Goal: Task Accomplishment & Management: Manage account settings

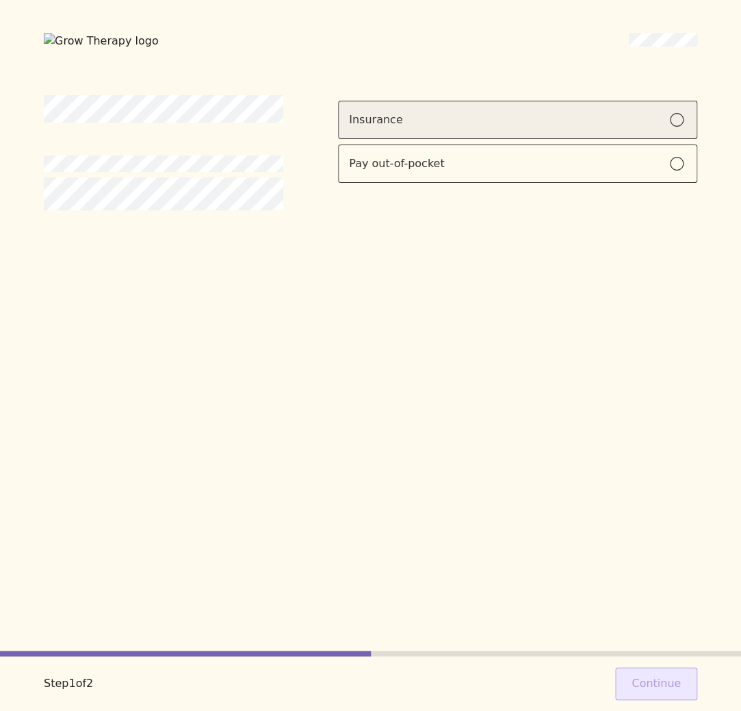
click at [389, 101] on label "Insurance" at bounding box center [517, 120] width 359 height 38
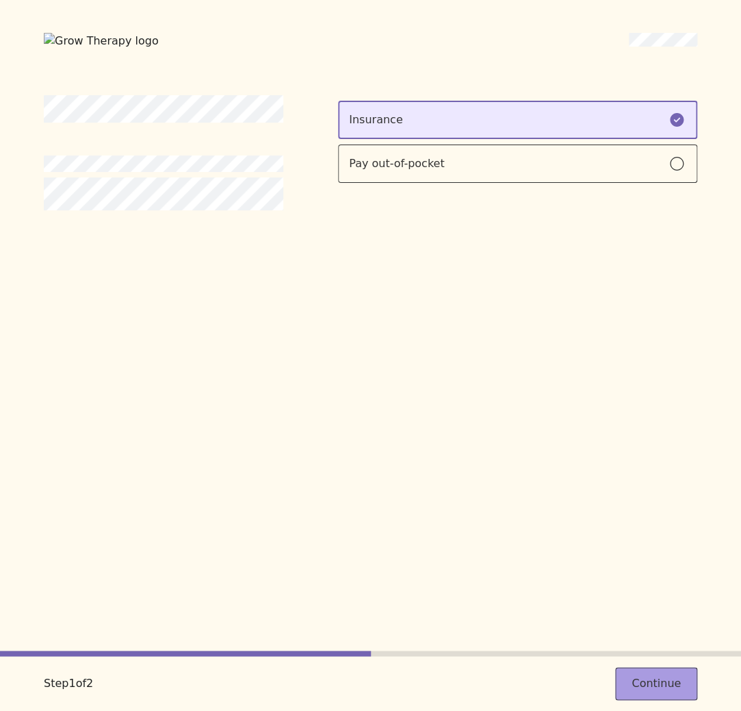
click at [645, 682] on button "Continue" at bounding box center [656, 683] width 82 height 33
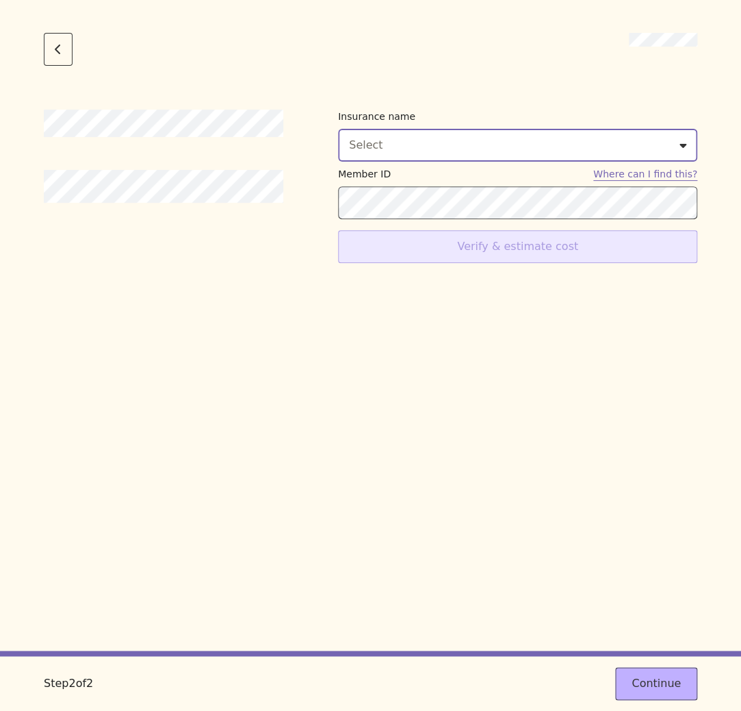
click at [402, 152] on div "Select" at bounding box center [517, 145] width 337 height 16
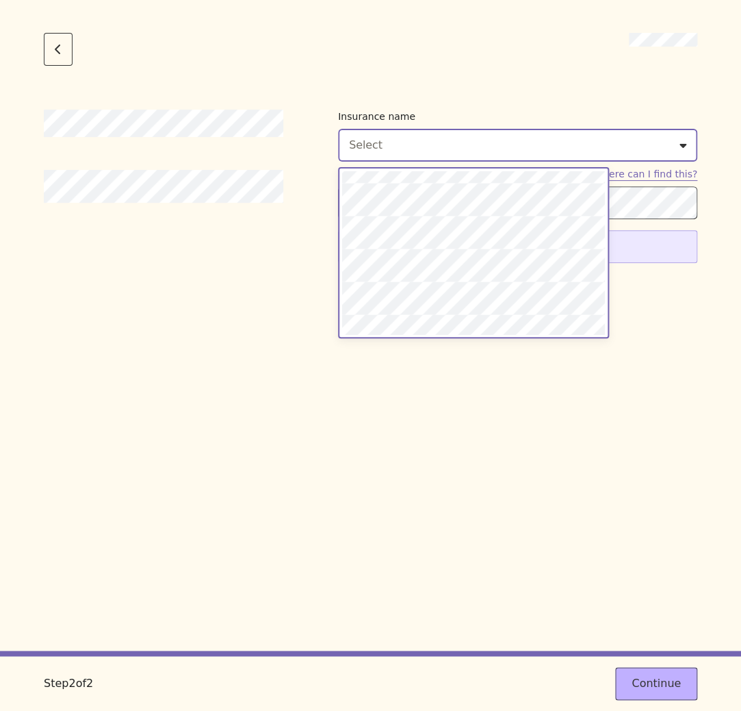
scroll to position [921, 0]
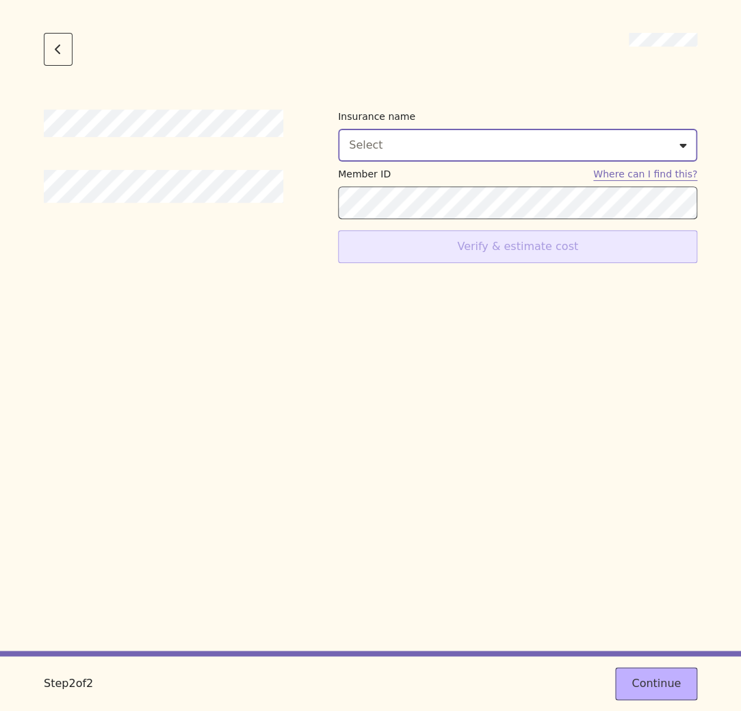
click at [468, 148] on div "Select" at bounding box center [517, 145] width 337 height 16
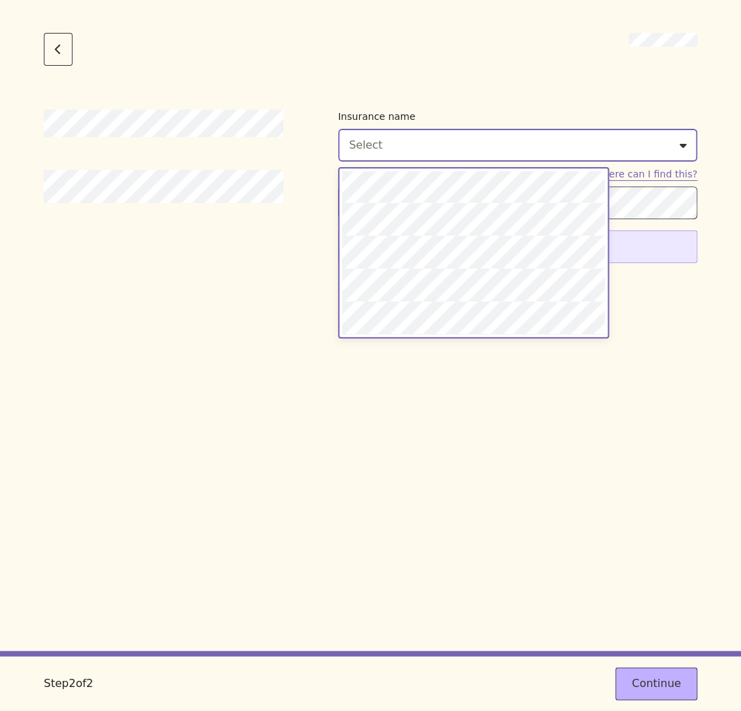
scroll to position [218, 0]
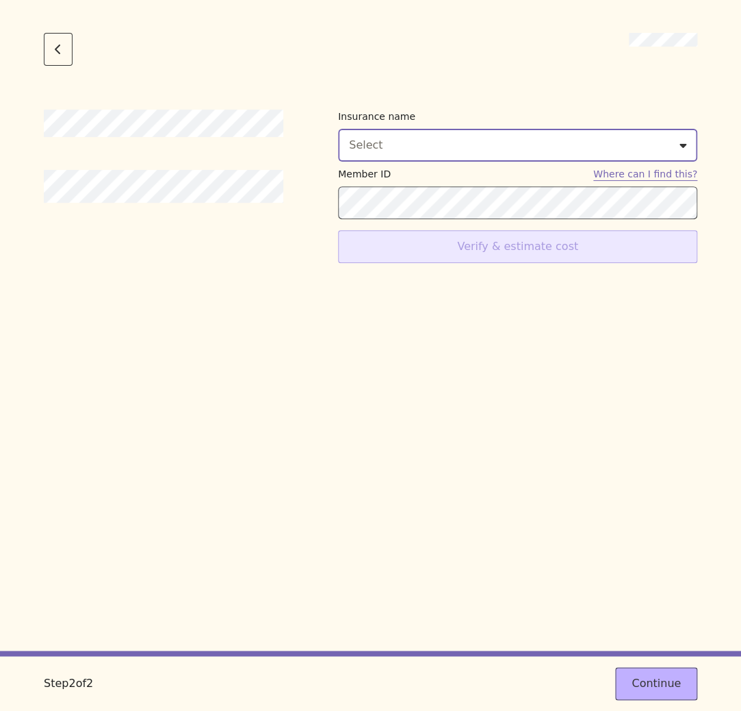
click at [444, 149] on div "Select" at bounding box center [517, 145] width 337 height 16
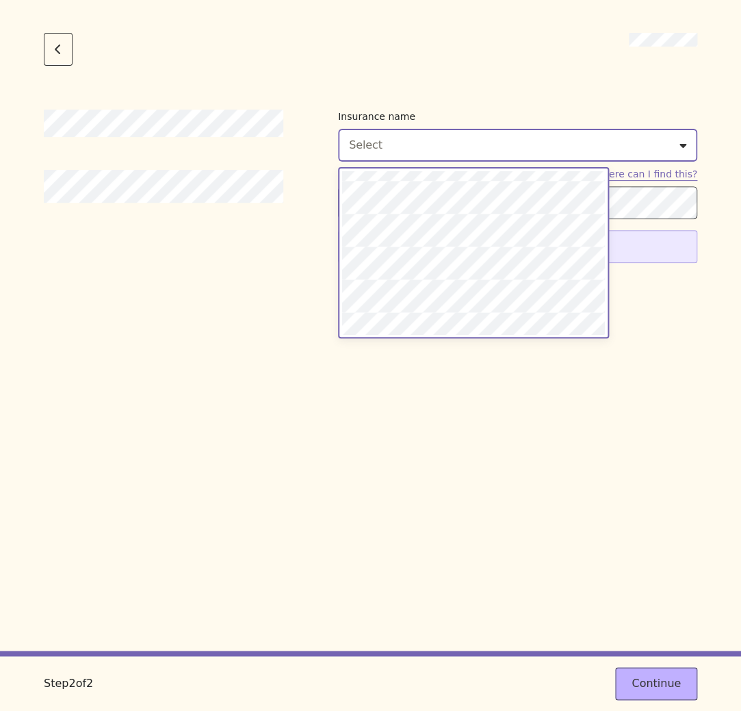
scroll to position [739, 0]
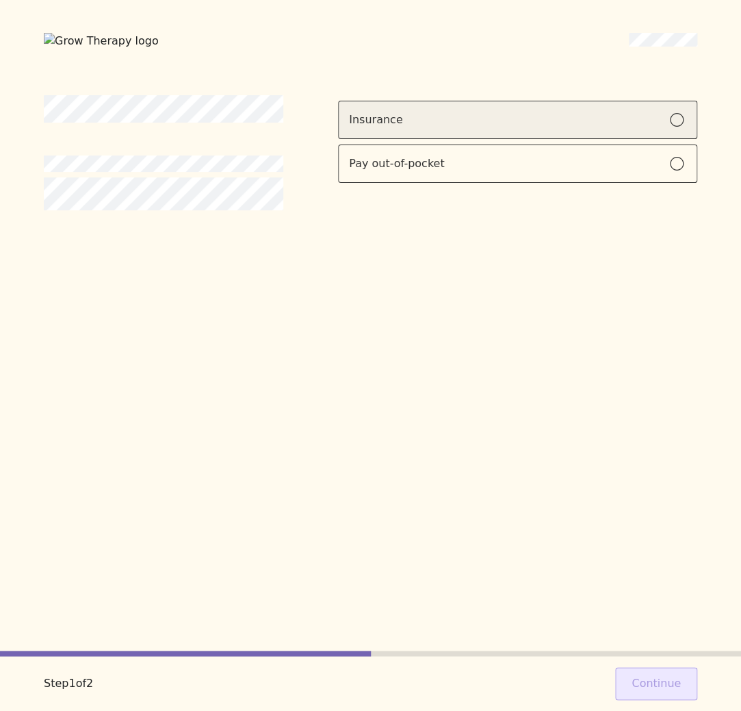
click at [645, 105] on label "Insurance" at bounding box center [517, 120] width 359 height 38
click at [557, 126] on label "Insurance" at bounding box center [517, 120] width 359 height 38
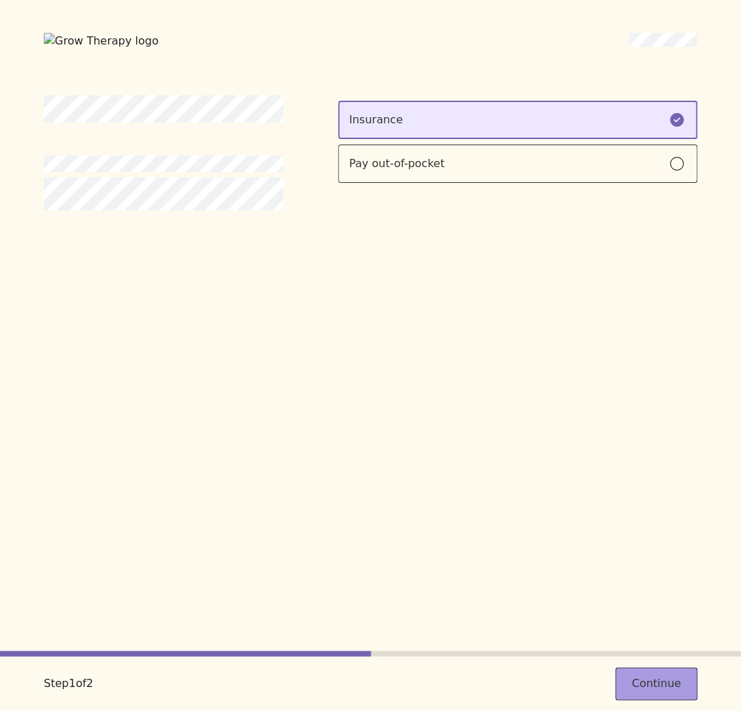
click at [683, 698] on button "Continue" at bounding box center [656, 683] width 82 height 33
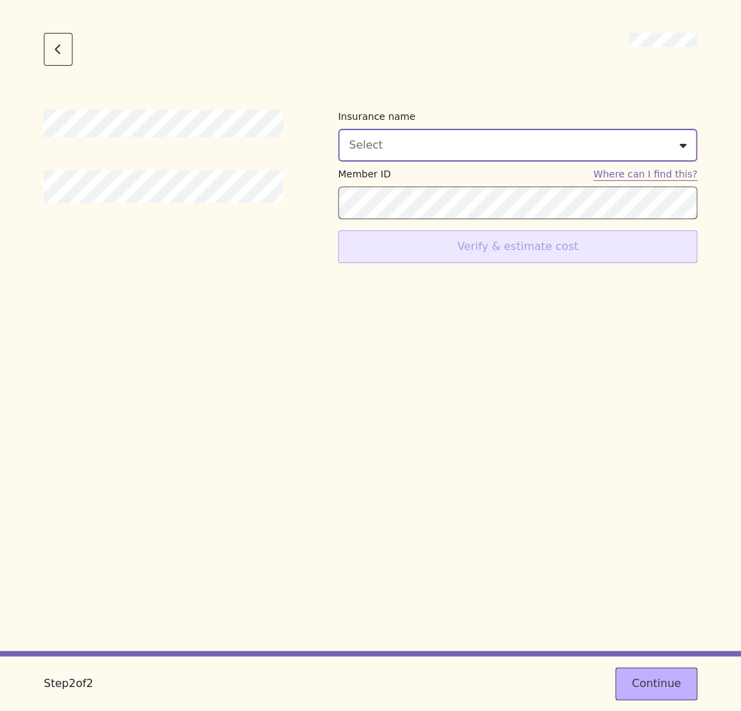
click at [482, 155] on button "Select" at bounding box center [517, 145] width 359 height 33
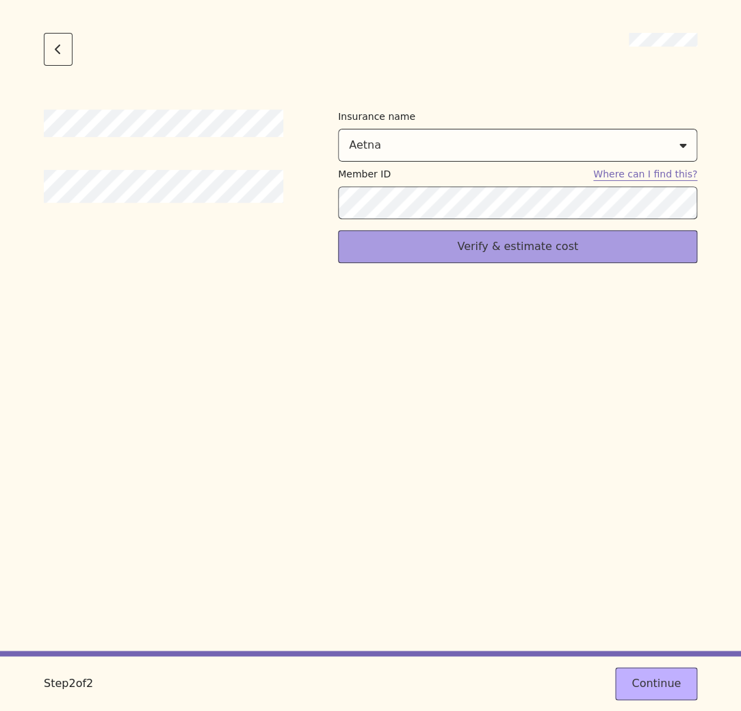
click at [517, 251] on button "Verify & estimate cost" at bounding box center [517, 246] width 359 height 33
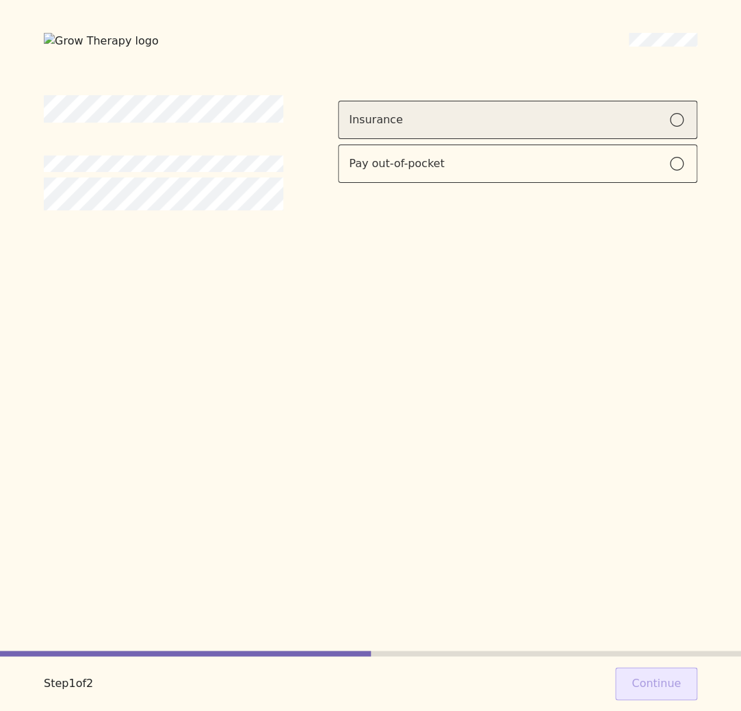
click at [546, 123] on div "Insurance" at bounding box center [517, 120] width 337 height 16
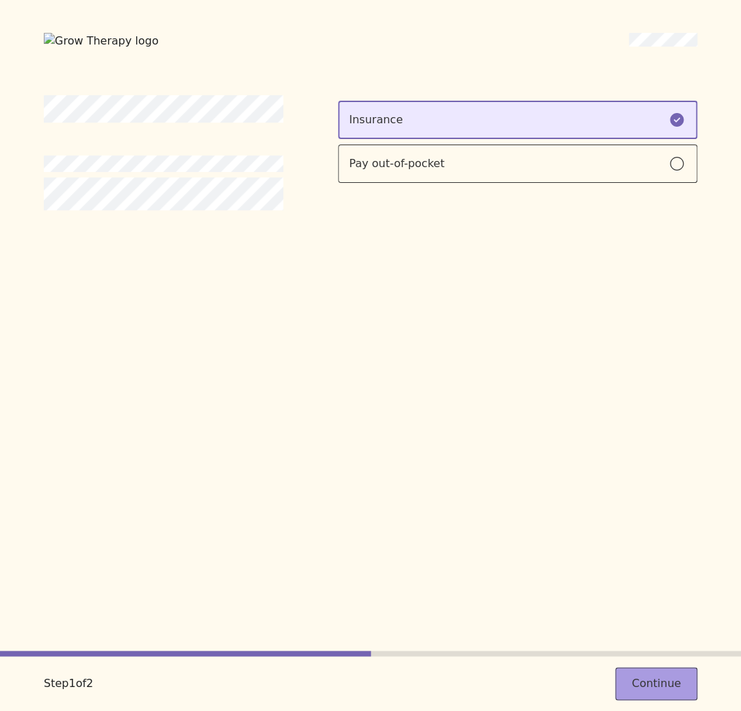
click at [669, 684] on button "Continue" at bounding box center [656, 683] width 82 height 33
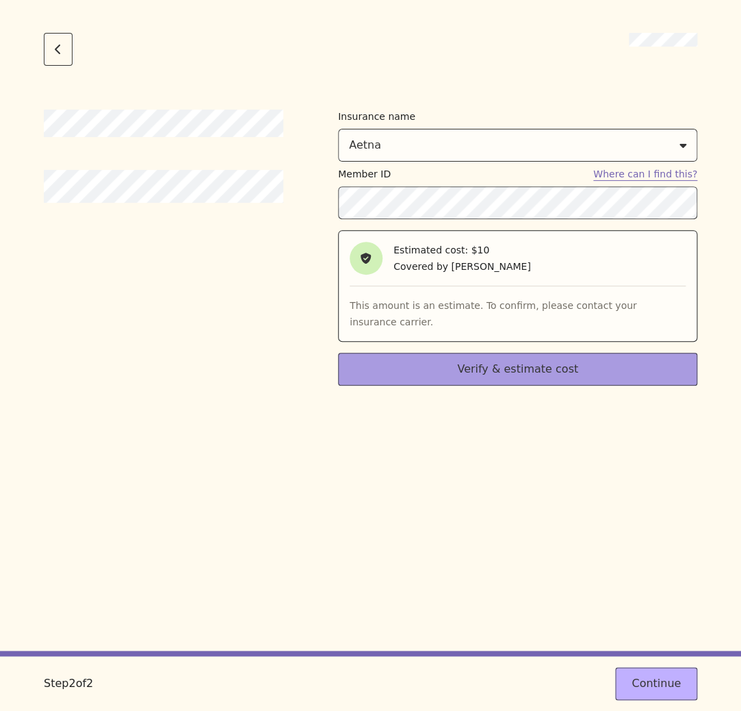
click at [499, 378] on button "Verify & estimate cost" at bounding box center [517, 369] width 359 height 33
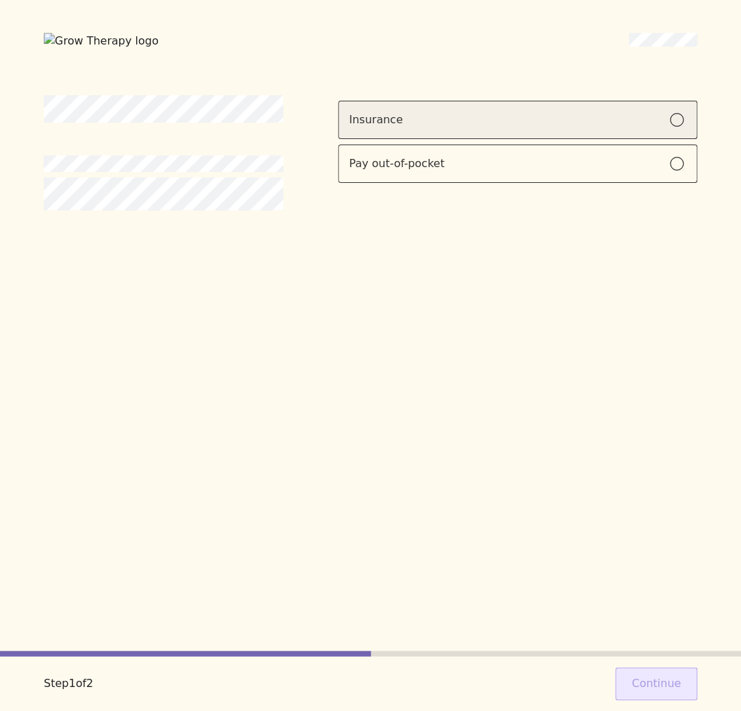
click at [507, 123] on div "Insurance" at bounding box center [517, 120] width 337 height 16
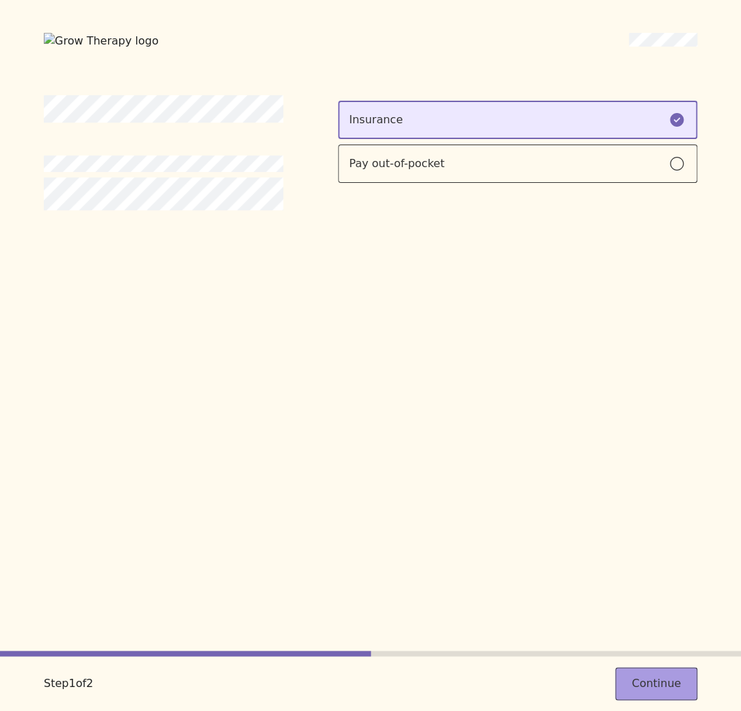
click at [682, 674] on button "Continue" at bounding box center [656, 683] width 82 height 33
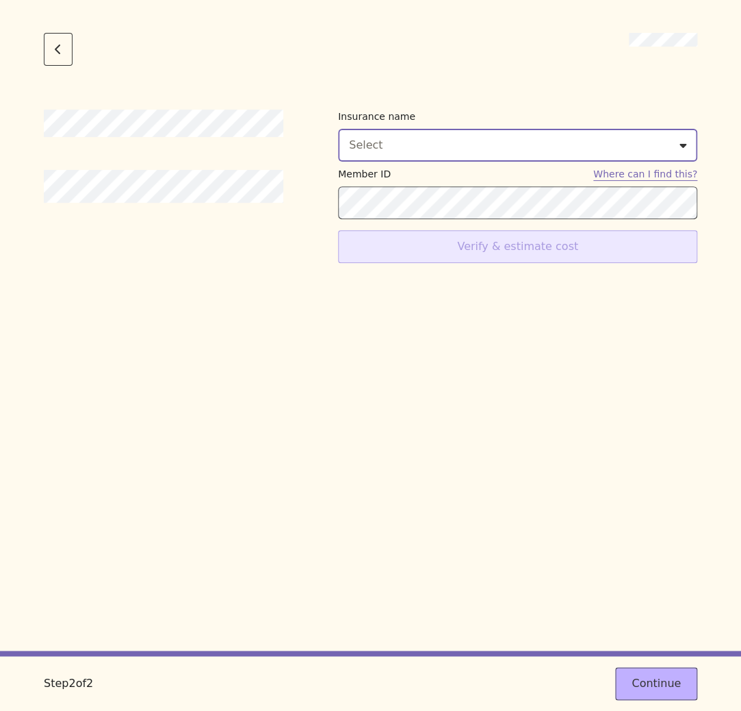
click at [455, 157] on button "Select" at bounding box center [517, 145] width 359 height 33
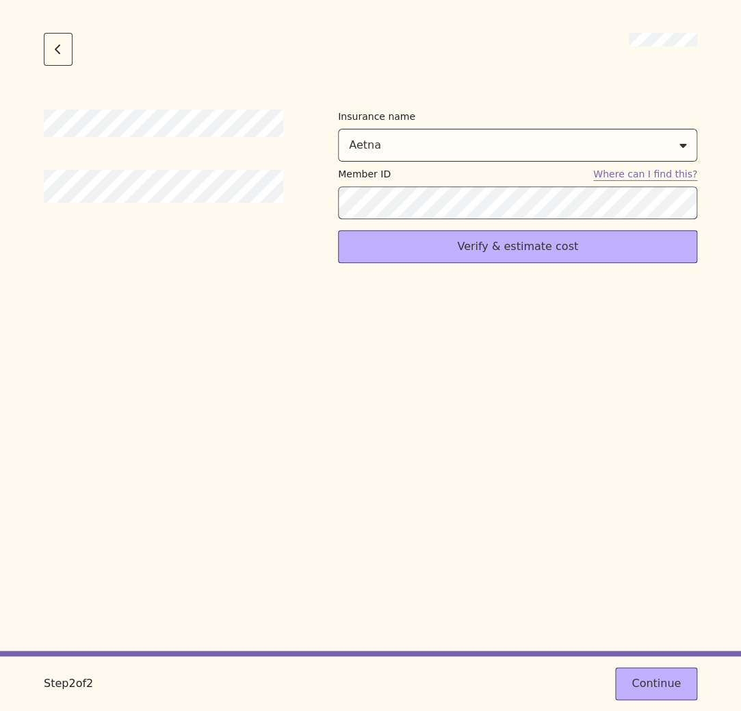
click at [491, 338] on div "Insurance name Aetna Member ID Where can I find this? Verify & estimate cost" at bounding box center [371, 380] width 654 height 541
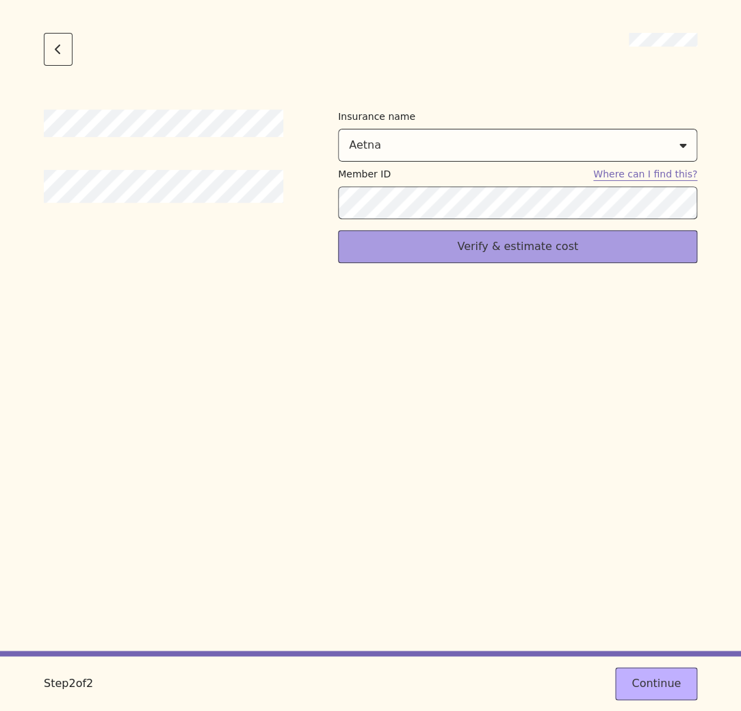
click at [459, 257] on button "Verify & estimate cost" at bounding box center [517, 246] width 359 height 33
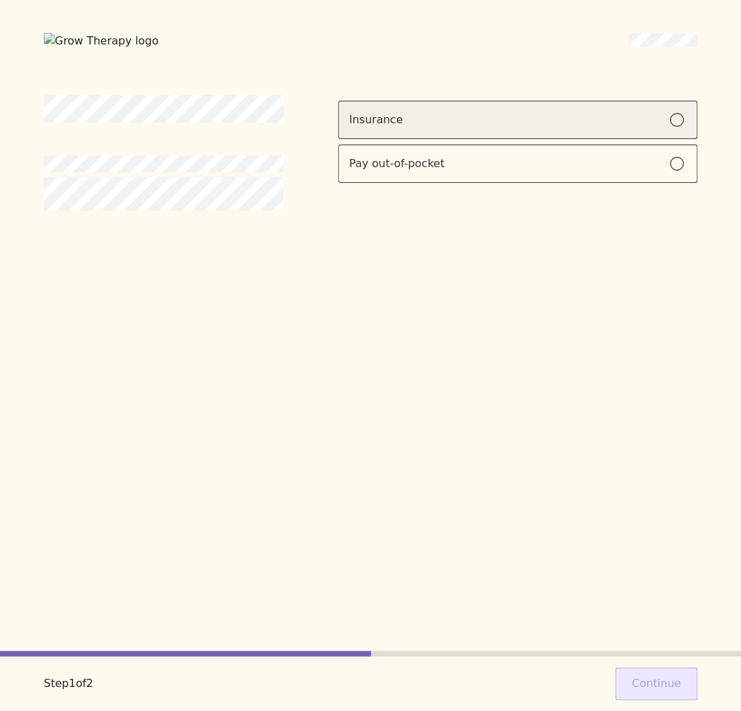
click at [423, 125] on div "Insurance" at bounding box center [517, 120] width 337 height 16
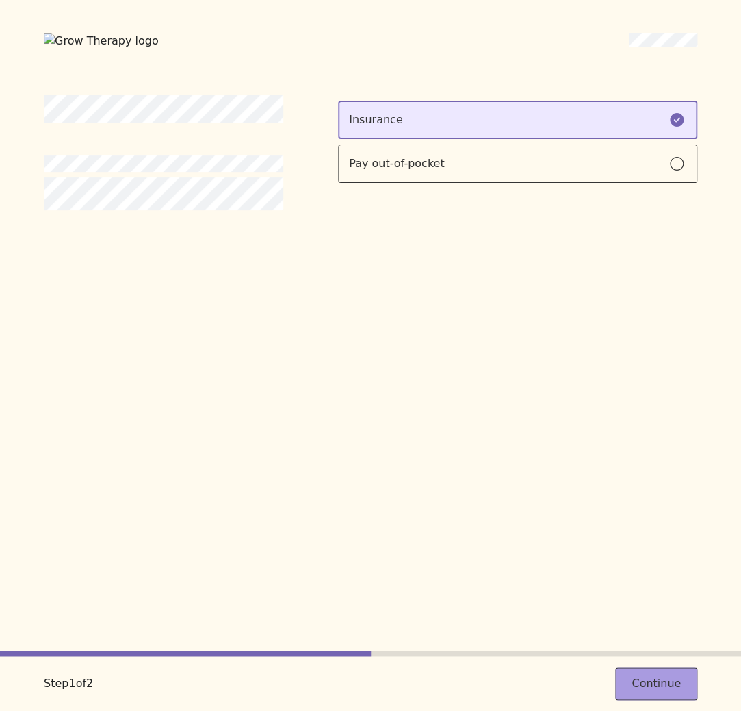
click at [684, 679] on button "Continue" at bounding box center [656, 683] width 82 height 33
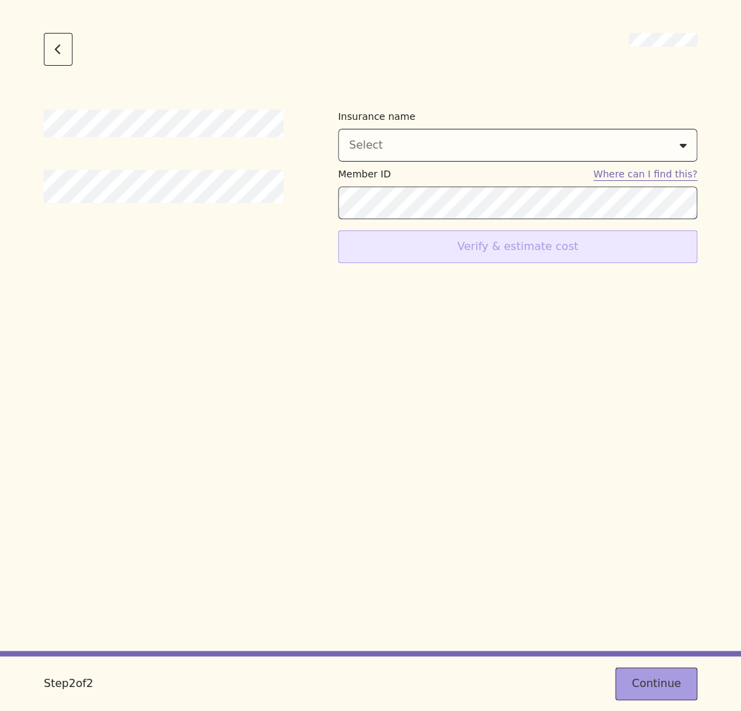
click at [678, 678] on button "Continue" at bounding box center [656, 683] width 82 height 33
click at [678, 680] on button "Continue" at bounding box center [656, 683] width 82 height 33
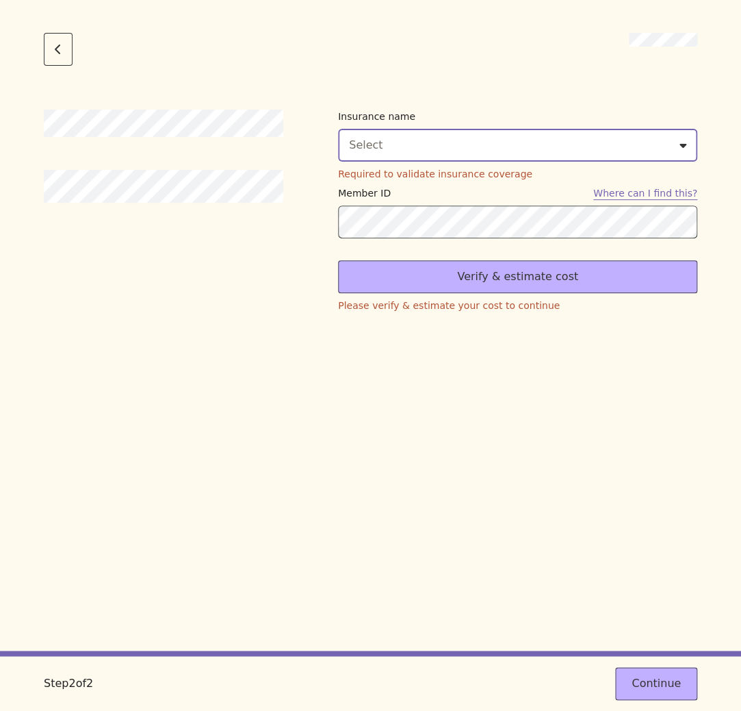
click at [612, 147] on div "Select" at bounding box center [517, 145] width 337 height 16
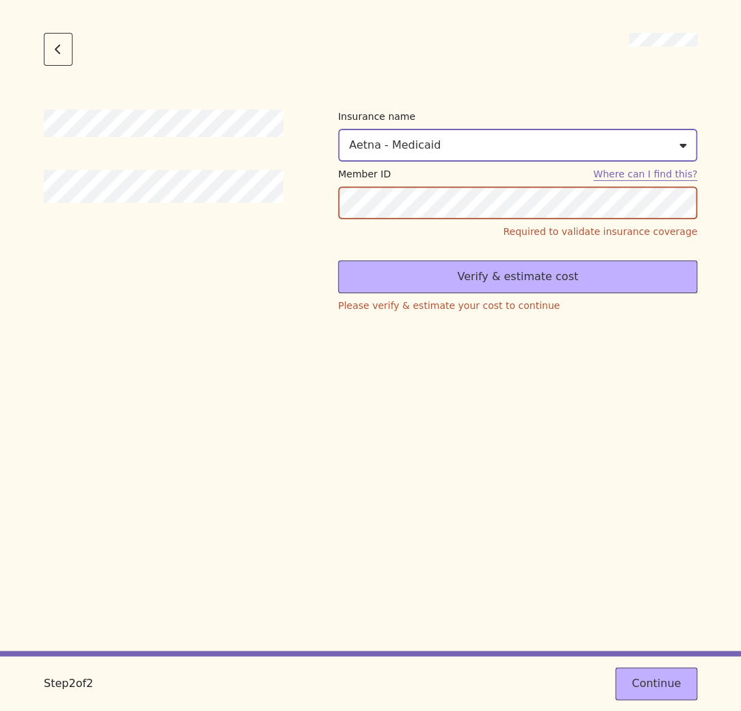
click at [673, 144] on div "Aetna - Medicaid" at bounding box center [517, 145] width 337 height 16
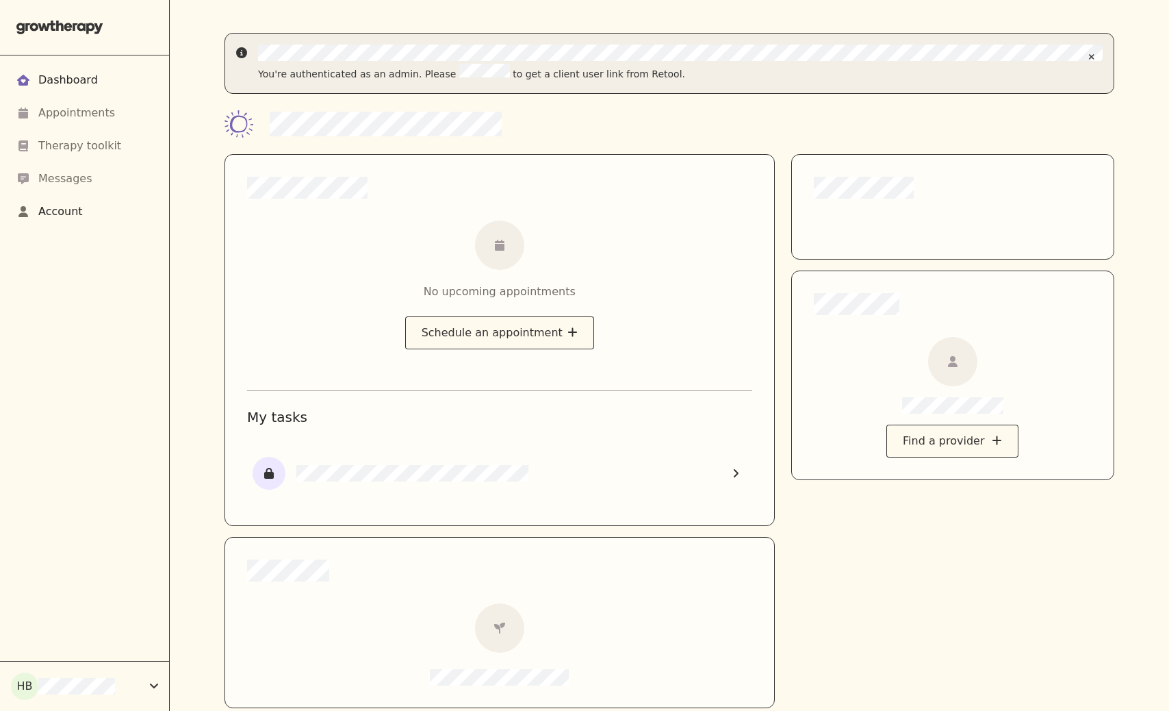
click at [91, 212] on div "Account" at bounding box center [84, 211] width 136 height 16
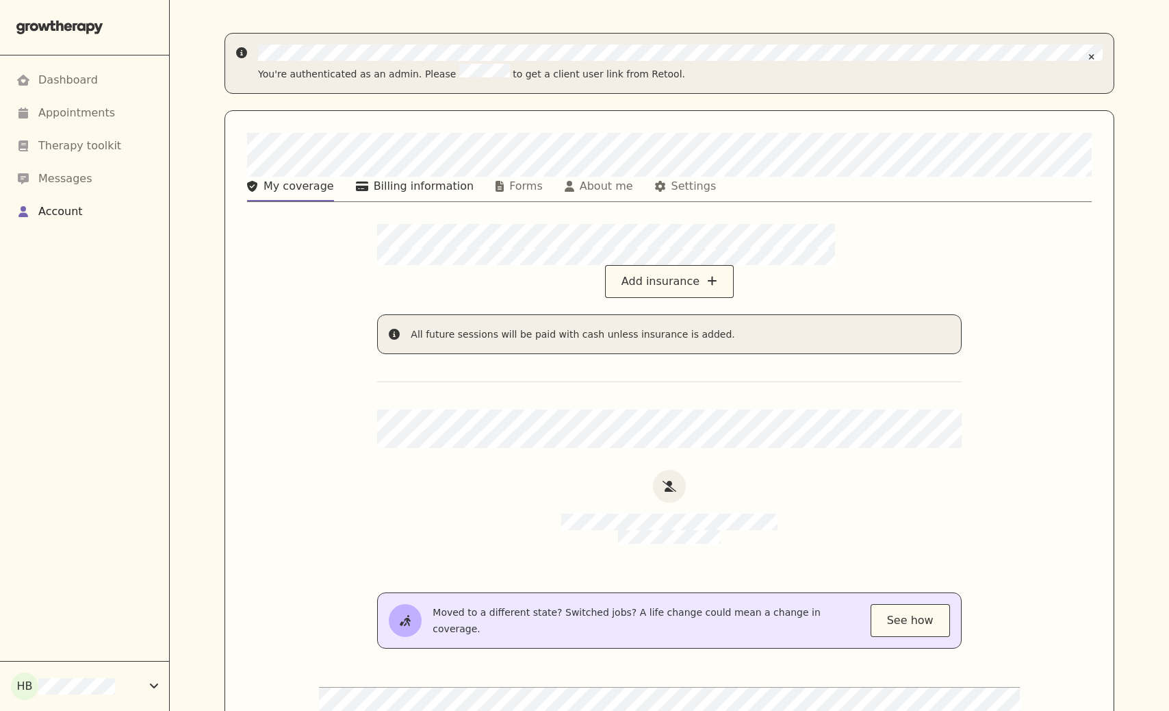
click at [398, 178] on div "Billing information" at bounding box center [424, 186] width 100 height 16
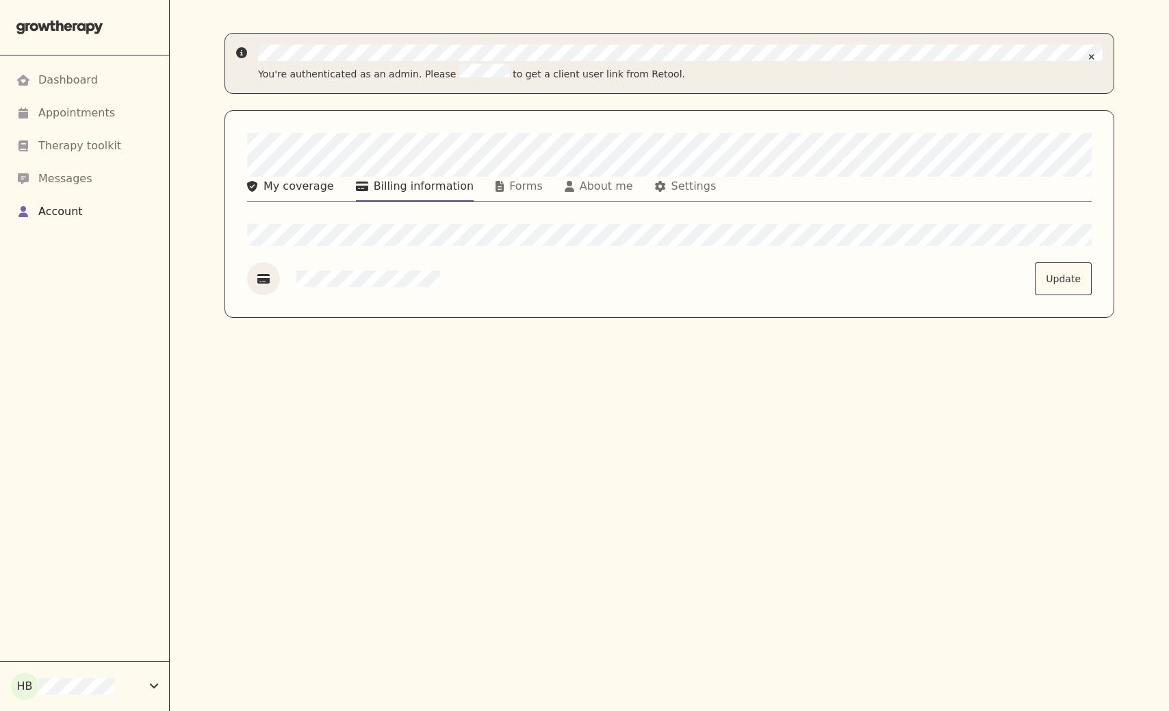
click at [320, 177] on button "My coverage" at bounding box center [290, 189] width 87 height 25
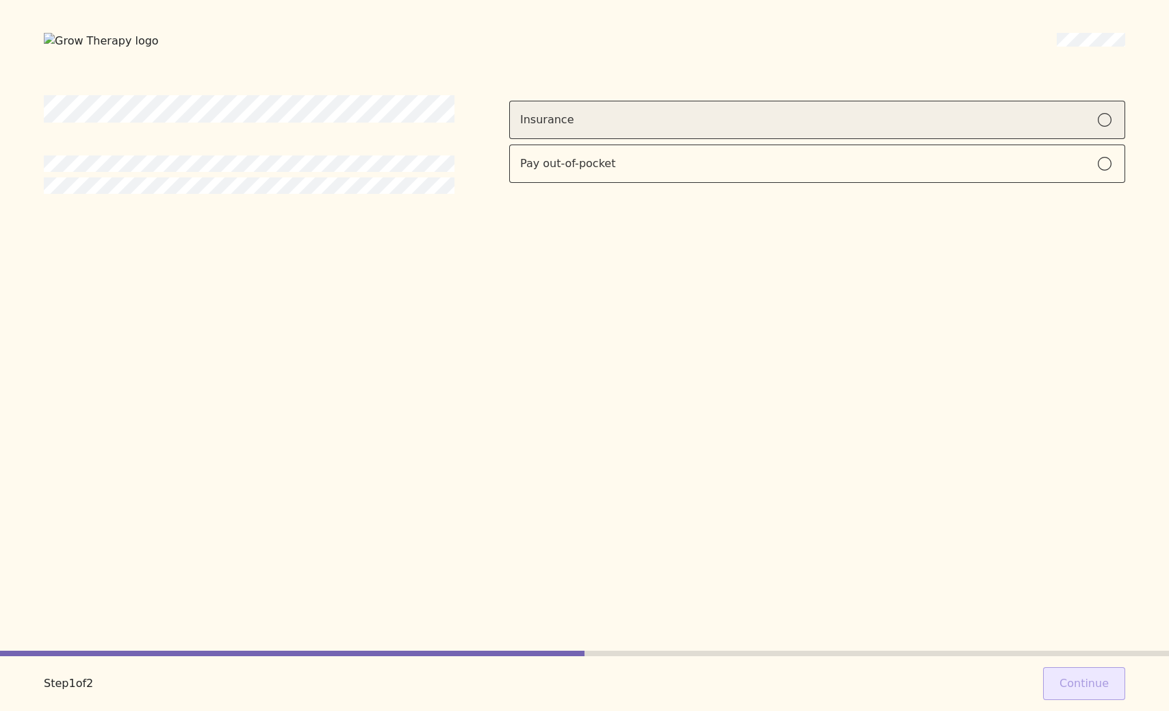
click at [773, 115] on div "Insurance" at bounding box center [817, 120] width 594 height 16
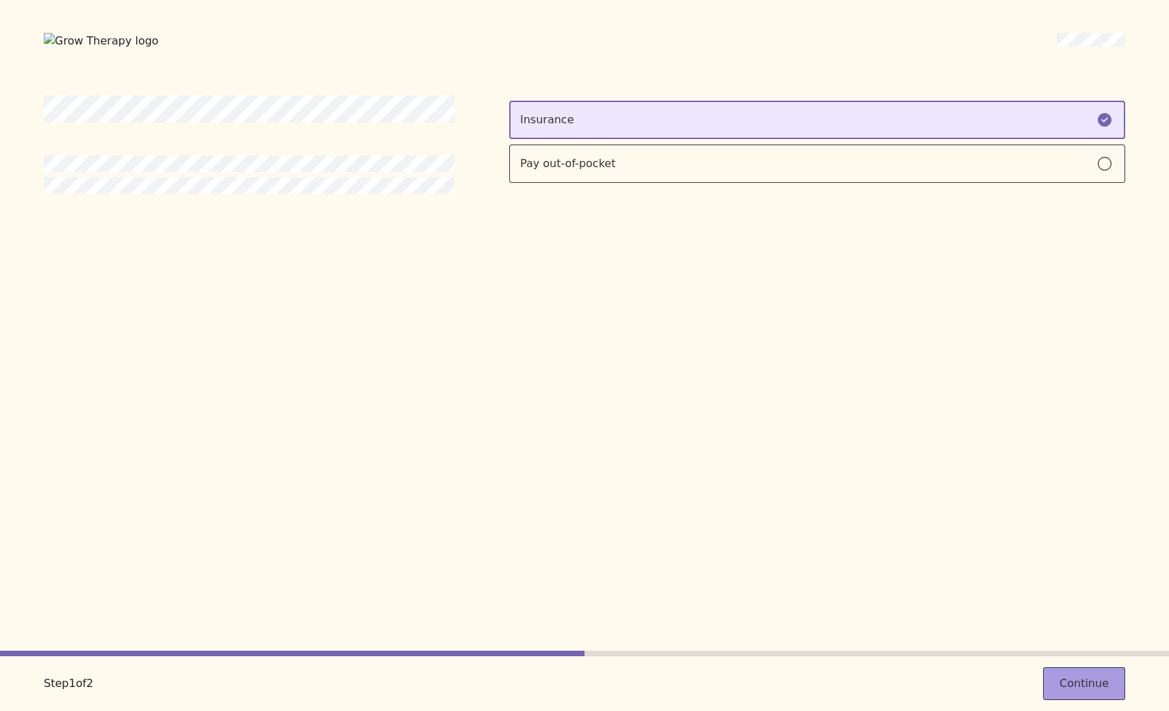
click at [1065, 669] on button "Continue" at bounding box center [1084, 683] width 82 height 33
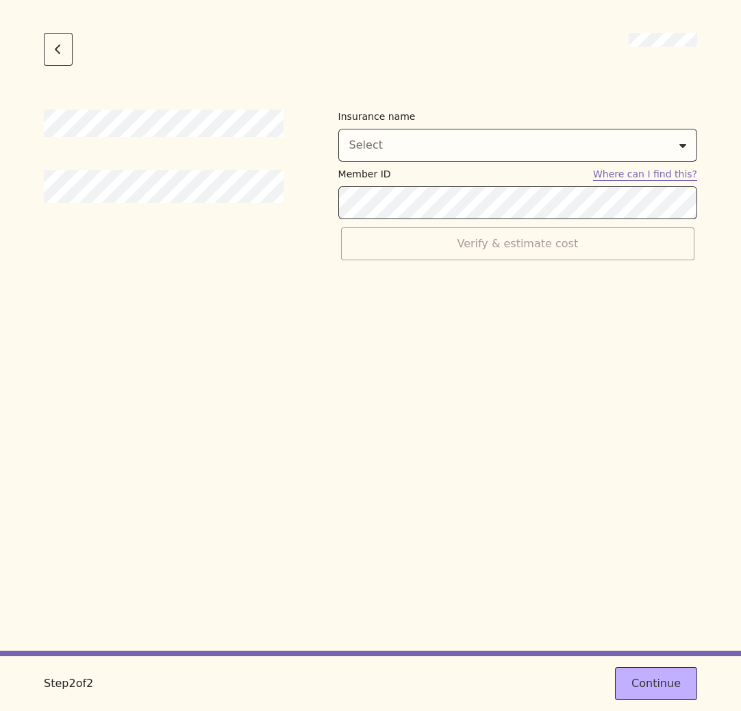
click at [425, 517] on div "Insurance name Select Member ID Where can I find this? Verify & estimate cost" at bounding box center [370, 380] width 653 height 541
click at [509, 340] on div "Insurance name Select Member ID Where can I find this? Verify & estimate cost" at bounding box center [370, 380] width 653 height 541
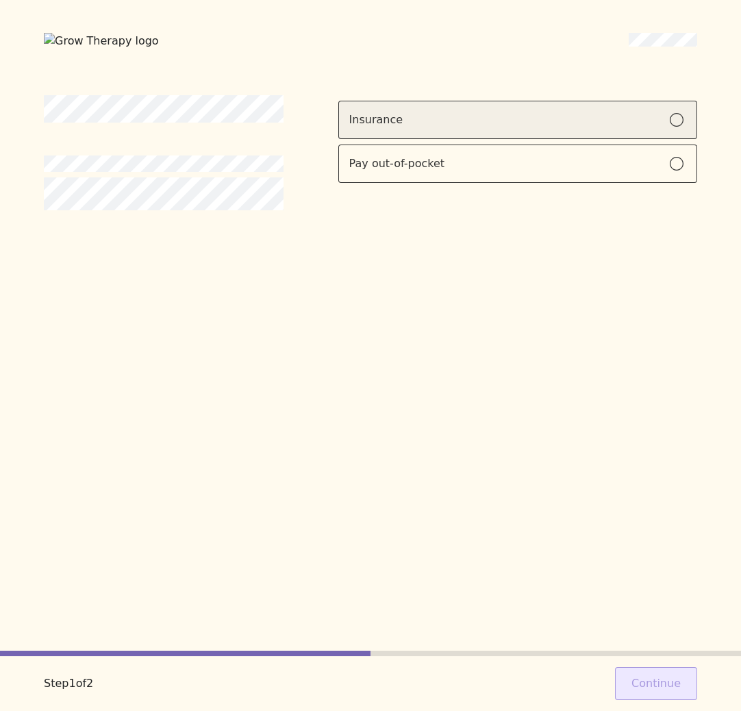
click at [511, 113] on div "Insurance" at bounding box center [517, 120] width 337 height 16
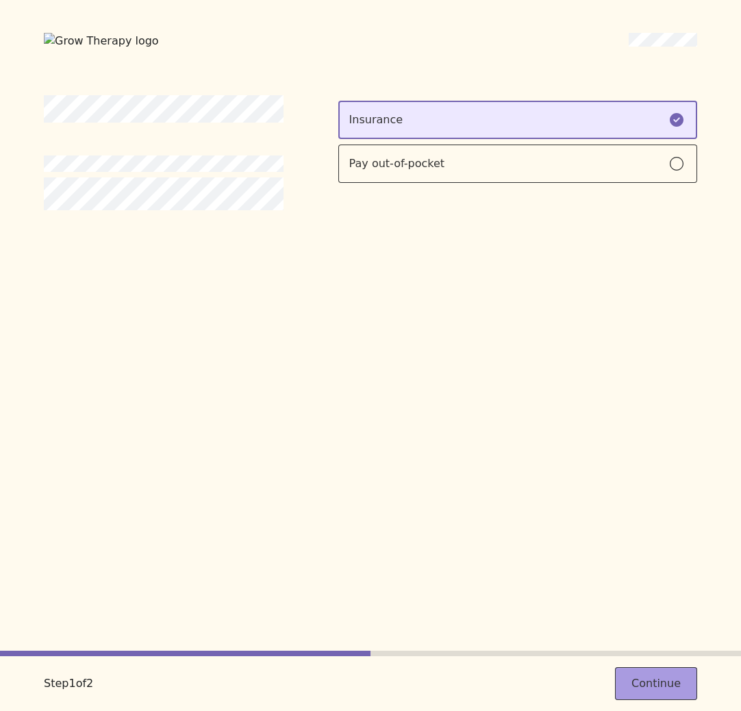
click at [655, 674] on button "Continue" at bounding box center [656, 683] width 82 height 33
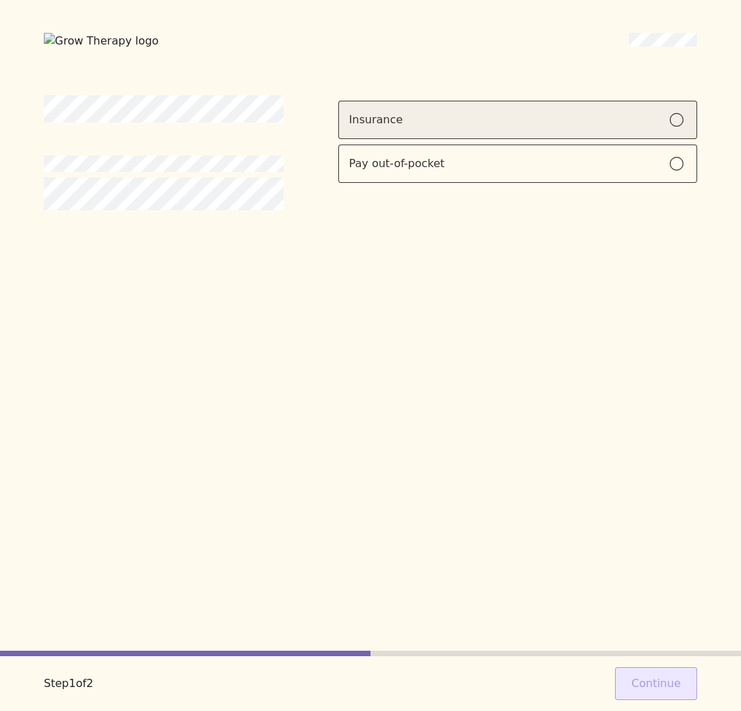
click at [456, 115] on div "Insurance" at bounding box center [517, 120] width 337 height 16
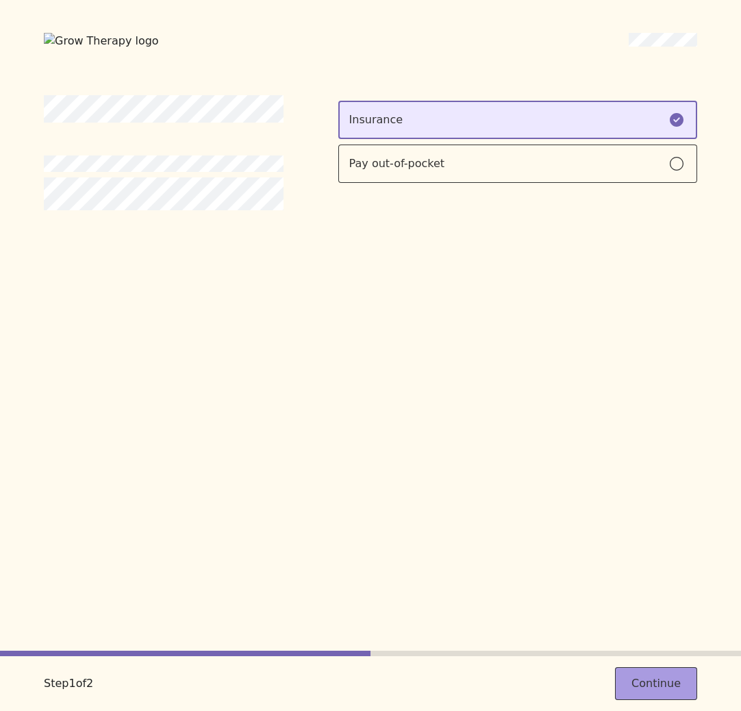
click at [621, 673] on button "Continue" at bounding box center [656, 683] width 82 height 33
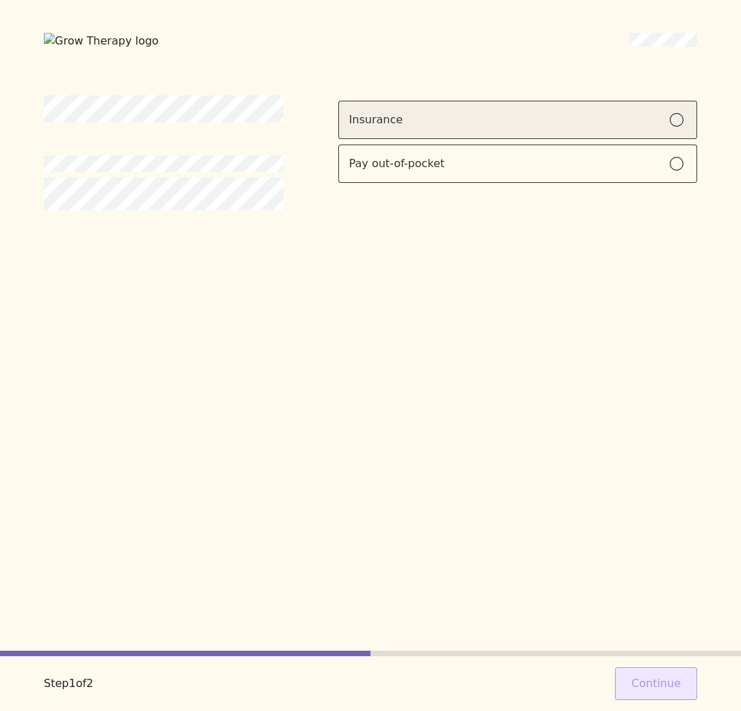
click at [556, 114] on div "Insurance" at bounding box center [517, 120] width 337 height 16
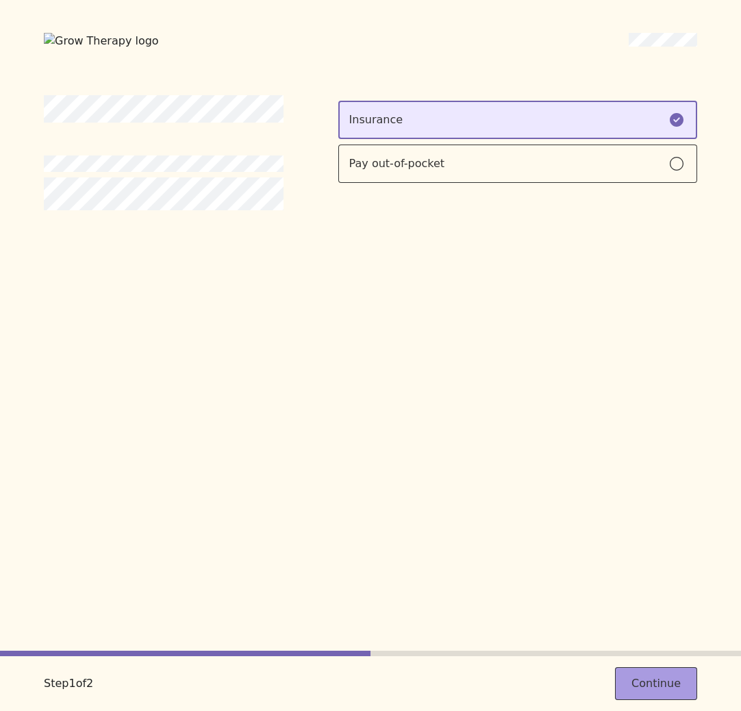
click at [652, 677] on button "Continue" at bounding box center [656, 683] width 82 height 33
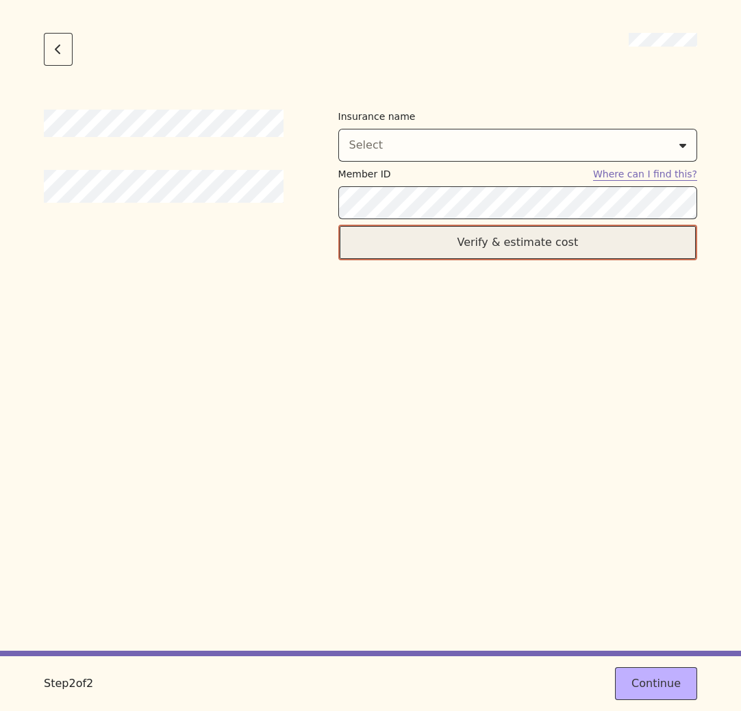
click at [414, 242] on button "Verify & estimate cost" at bounding box center [517, 243] width 359 height 36
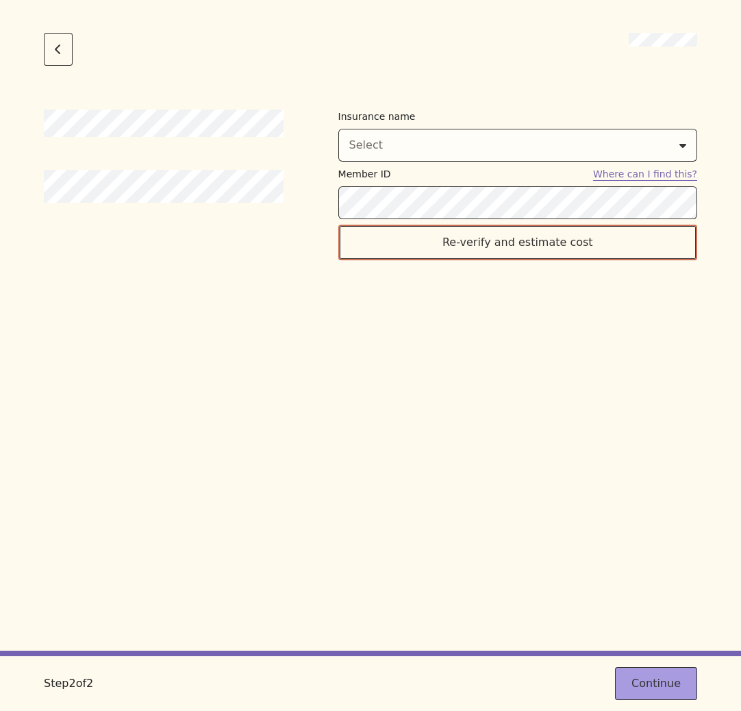
click at [634, 682] on button "Continue" at bounding box center [656, 683] width 82 height 33
click at [527, 487] on div "Insurance name Select Member ID Where can I find this? Re-verify and estimate c…" at bounding box center [370, 380] width 653 height 541
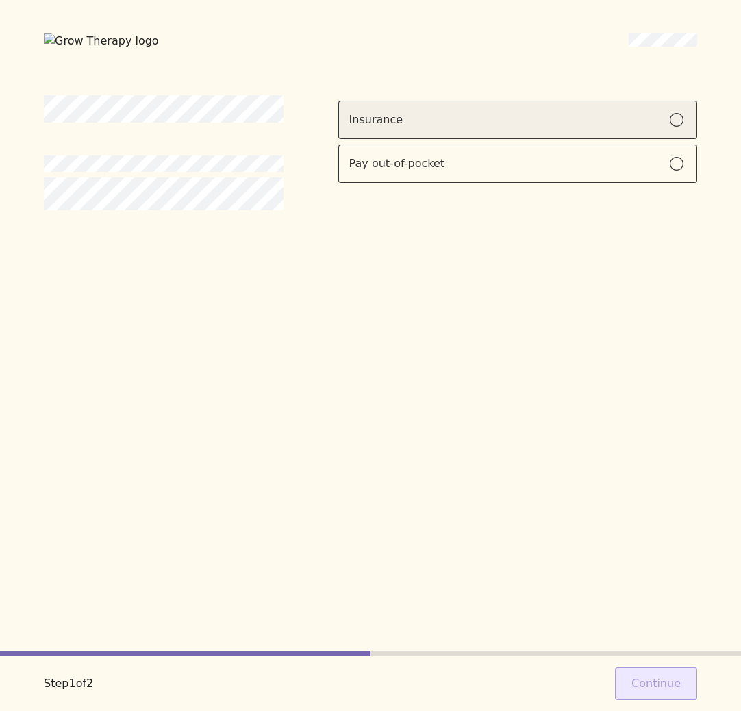
click at [588, 131] on label "Insurance" at bounding box center [517, 120] width 359 height 38
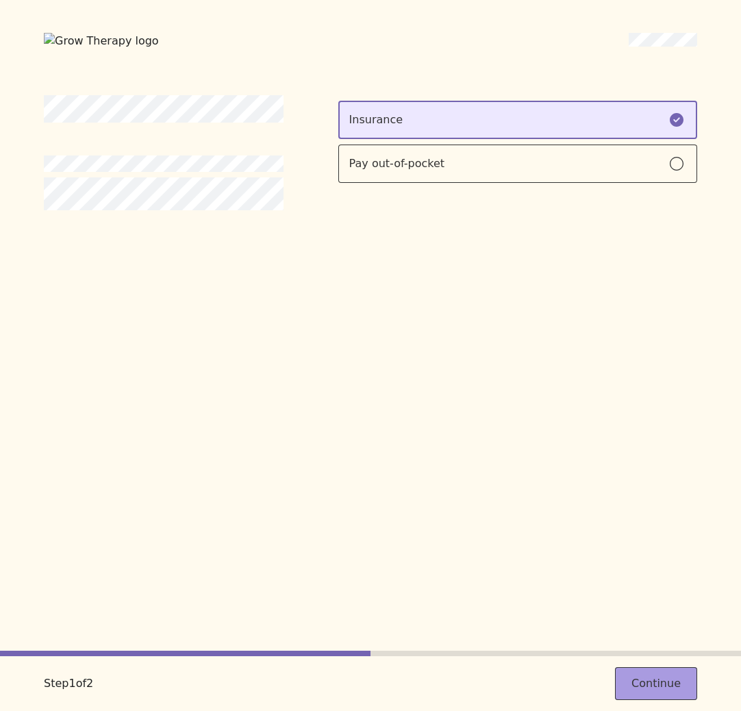
click at [649, 670] on button "Continue" at bounding box center [656, 683] width 82 height 33
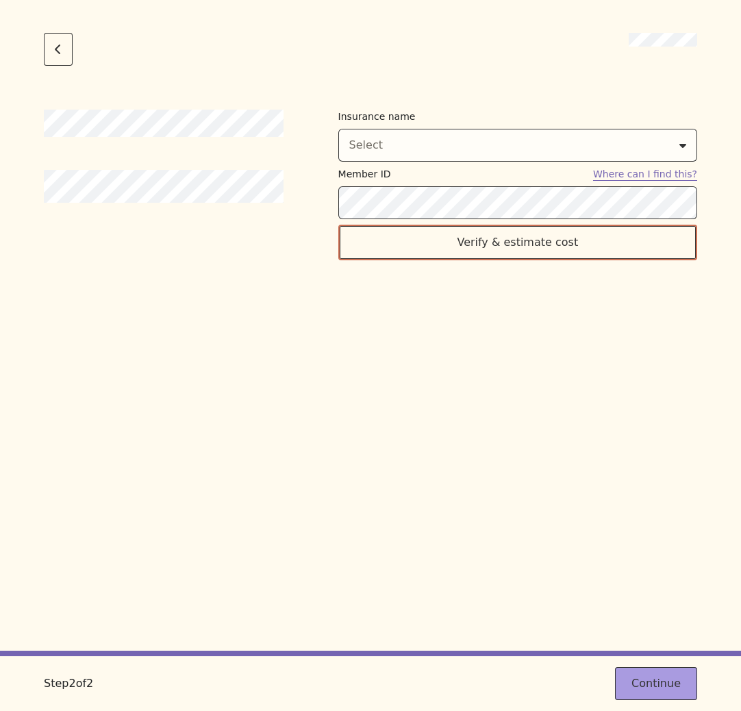
click at [658, 691] on button "Continue" at bounding box center [656, 683] width 82 height 33
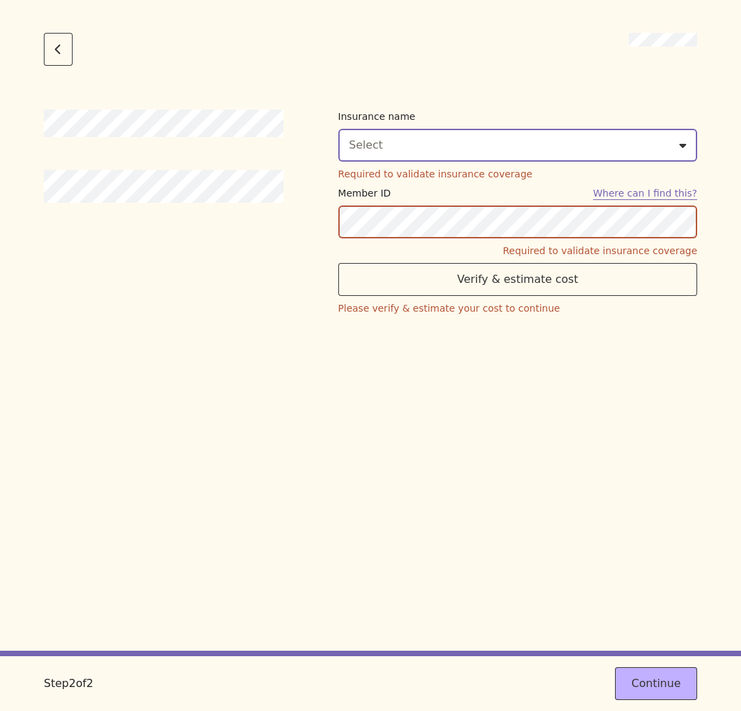
click at [411, 146] on div "Select" at bounding box center [517, 145] width 337 height 16
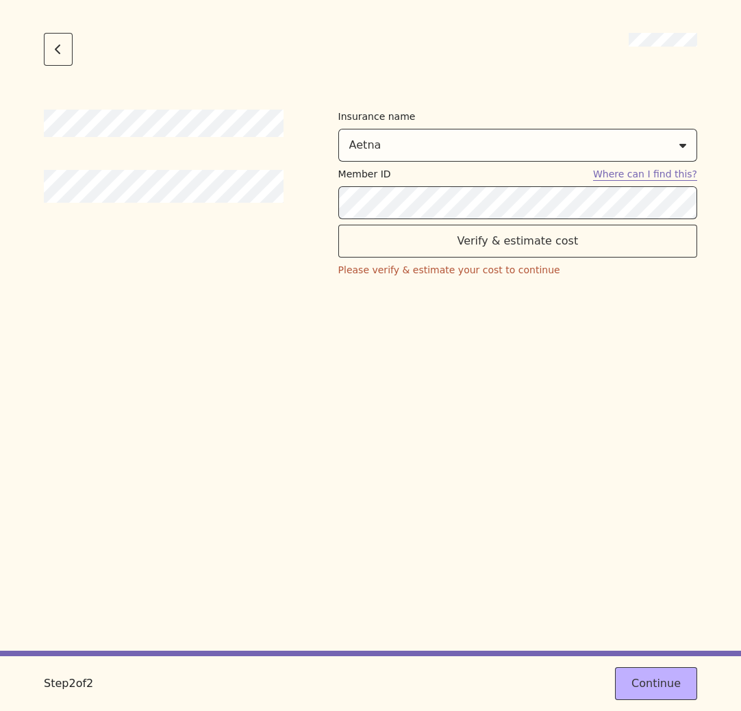
click at [470, 433] on div "Insurance name [PERSON_NAME] Member ID Where can I find this? Verify & estimate…" at bounding box center [370, 380] width 653 height 541
click at [632, 689] on button "Continue" at bounding box center [656, 683] width 82 height 33
click at [424, 363] on div "Insurance name [PERSON_NAME] Member ID Where can I find this? Verify & estimate…" at bounding box center [370, 380] width 653 height 541
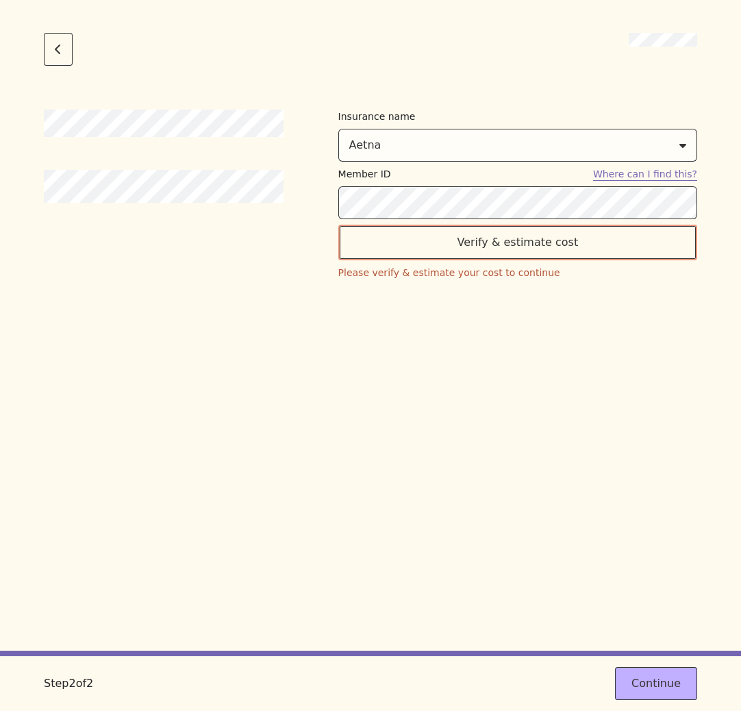
click at [485, 486] on div "Insurance name [PERSON_NAME] Member ID Where can I find this? Verify & estimate…" at bounding box center [370, 380] width 653 height 541
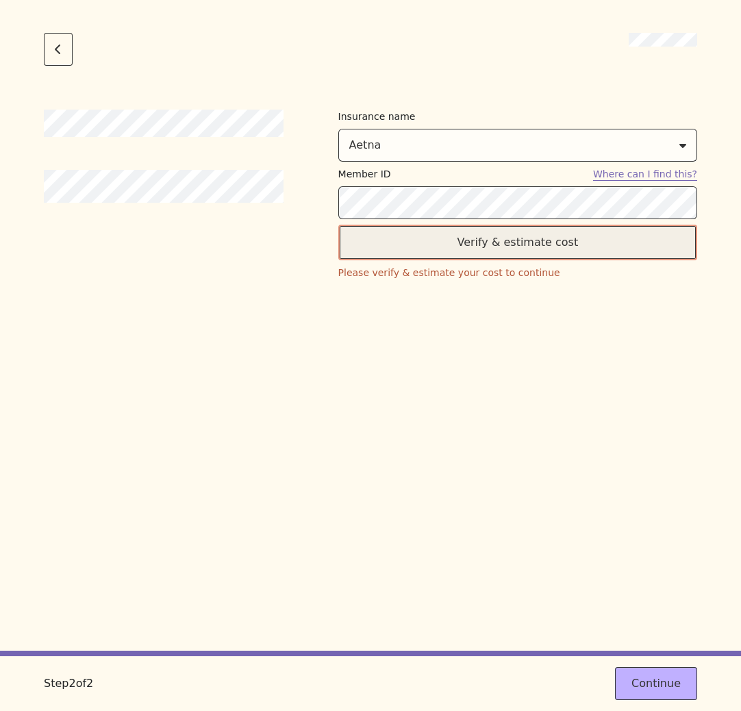
click at [424, 251] on button "Verify & estimate cost" at bounding box center [517, 243] width 359 height 36
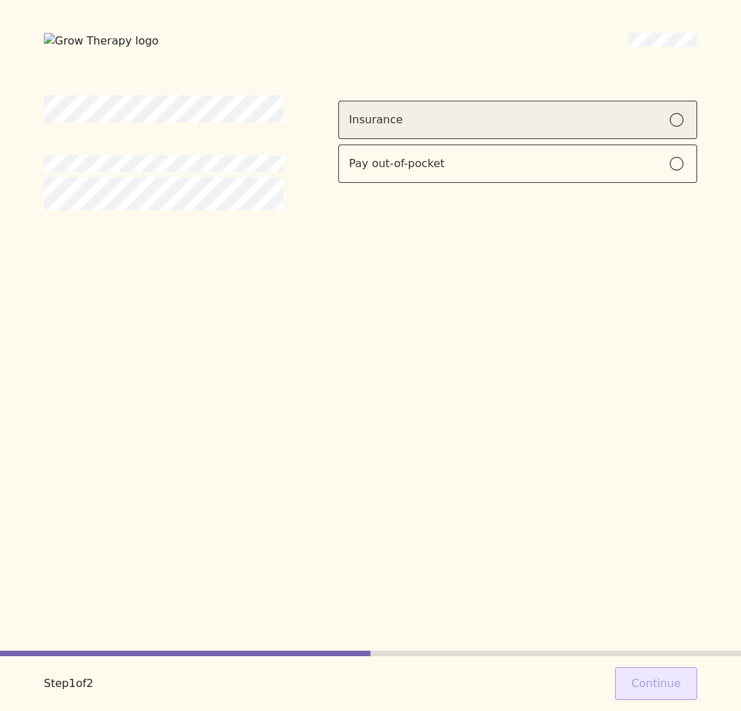
click at [609, 136] on label "Insurance" at bounding box center [517, 120] width 359 height 38
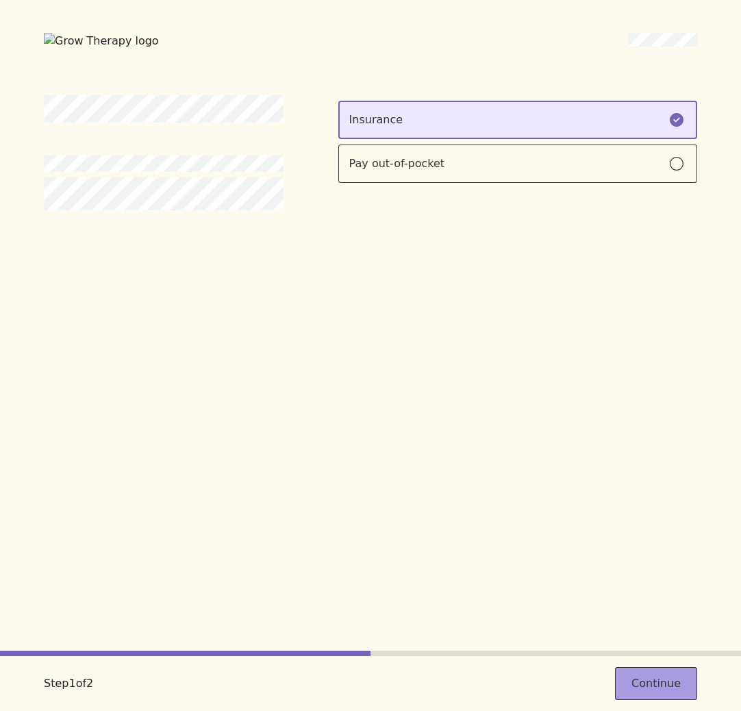
click at [668, 674] on button "Continue" at bounding box center [656, 683] width 82 height 33
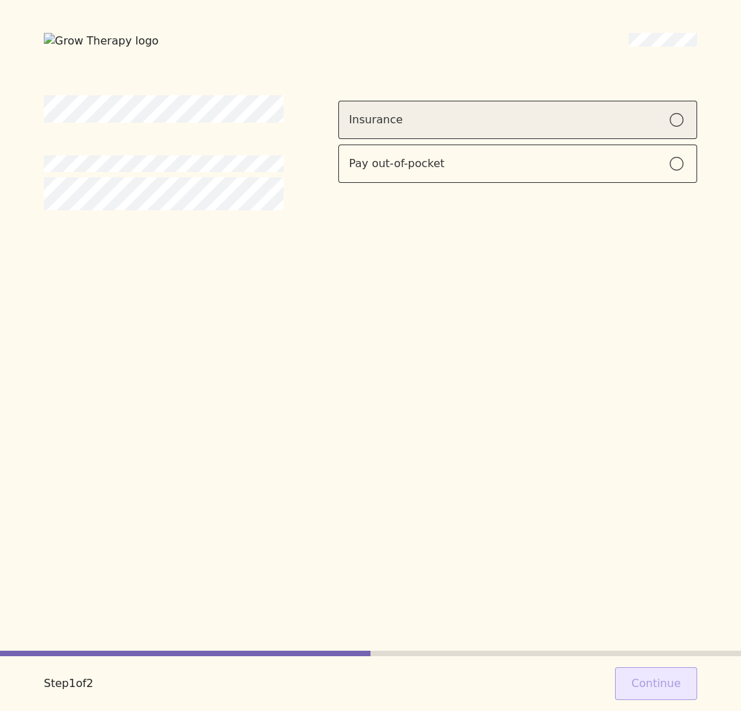
click at [536, 130] on label "Insurance" at bounding box center [517, 120] width 359 height 38
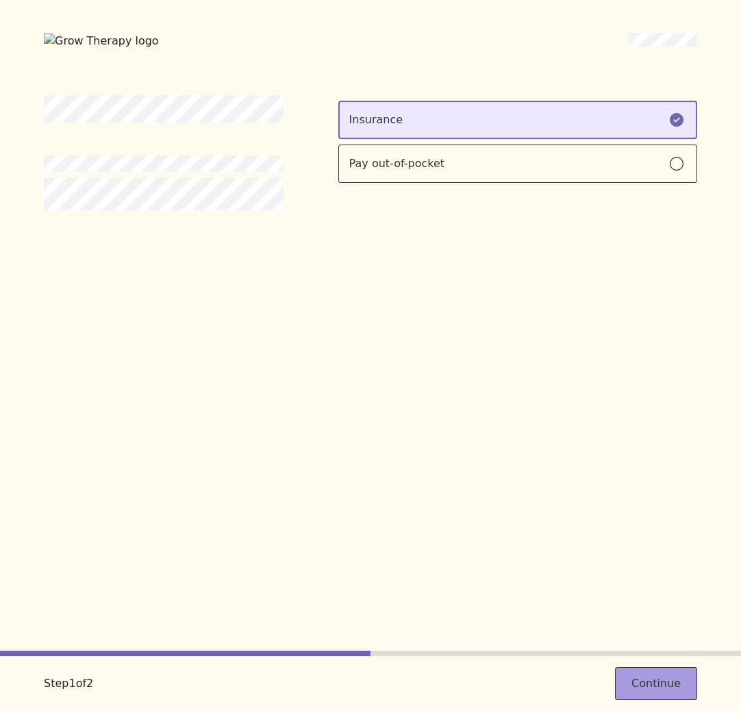
click at [664, 693] on button "Continue" at bounding box center [656, 683] width 82 height 33
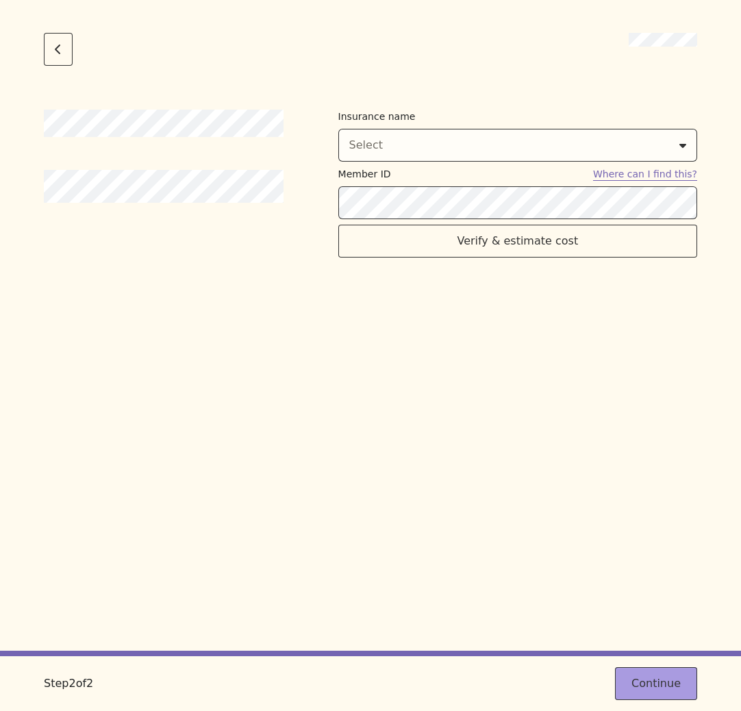
click at [662, 686] on button "Continue" at bounding box center [656, 683] width 82 height 33
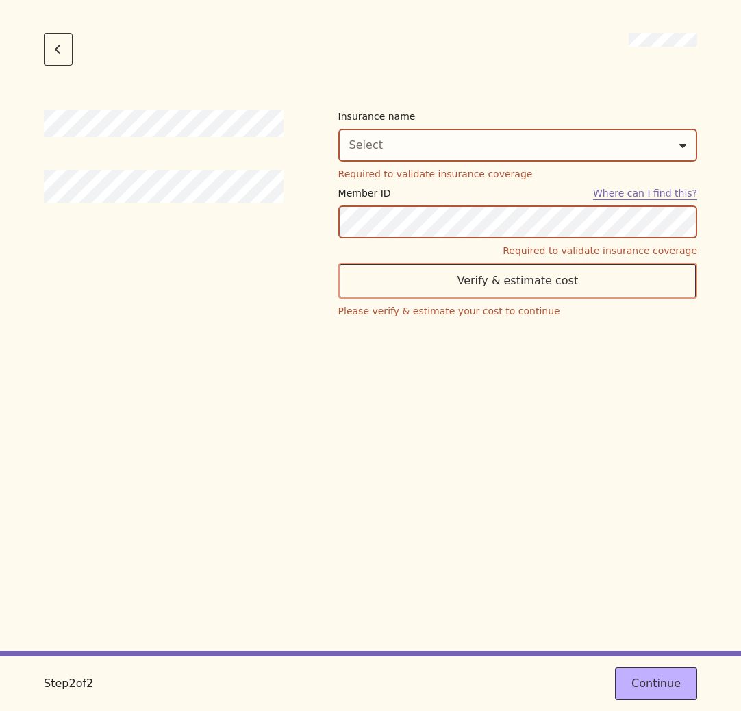
click at [454, 162] on div "Insurance name Select Required to validate insurance coverage" at bounding box center [517, 145] width 359 height 71
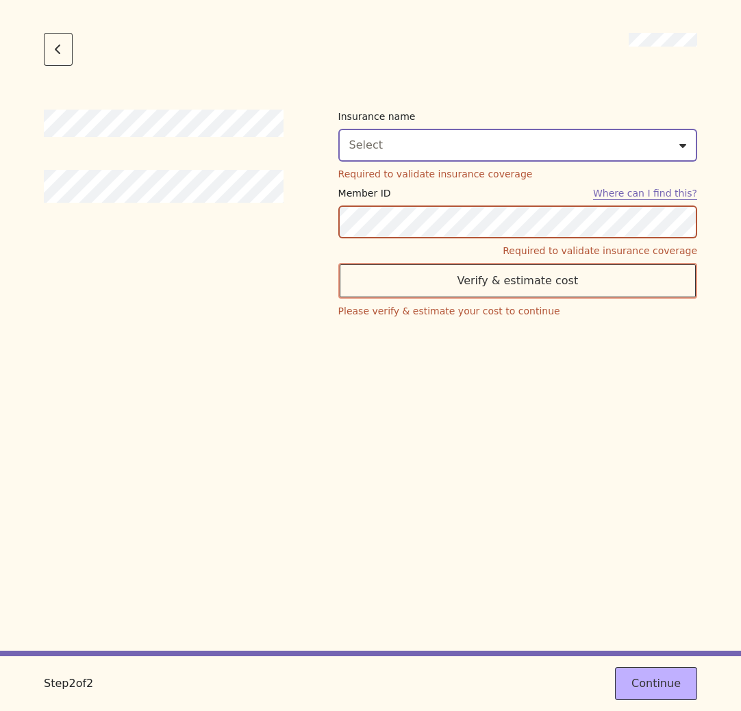
click at [445, 157] on button "Select" at bounding box center [517, 145] width 359 height 33
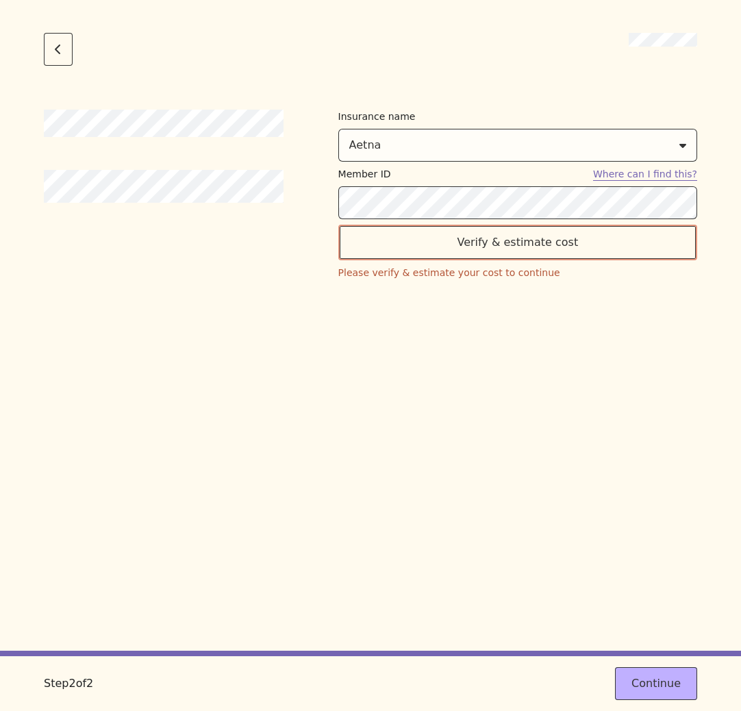
click at [533, 340] on div "Insurance name [PERSON_NAME] Member ID Where can I find this? Verify & estimate…" at bounding box center [370, 380] width 653 height 541
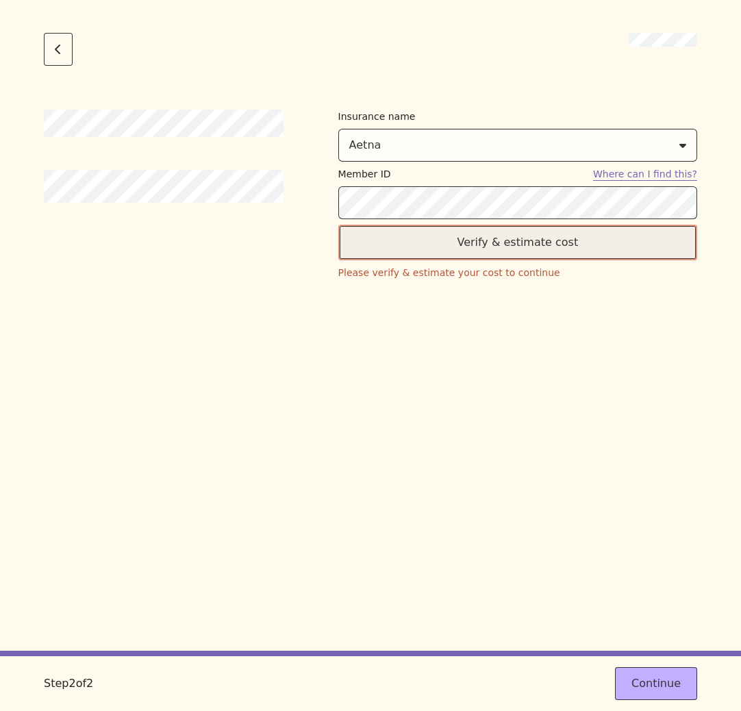
click at [518, 256] on button "Verify & estimate cost" at bounding box center [517, 243] width 359 height 36
